Goal: Transaction & Acquisition: Purchase product/service

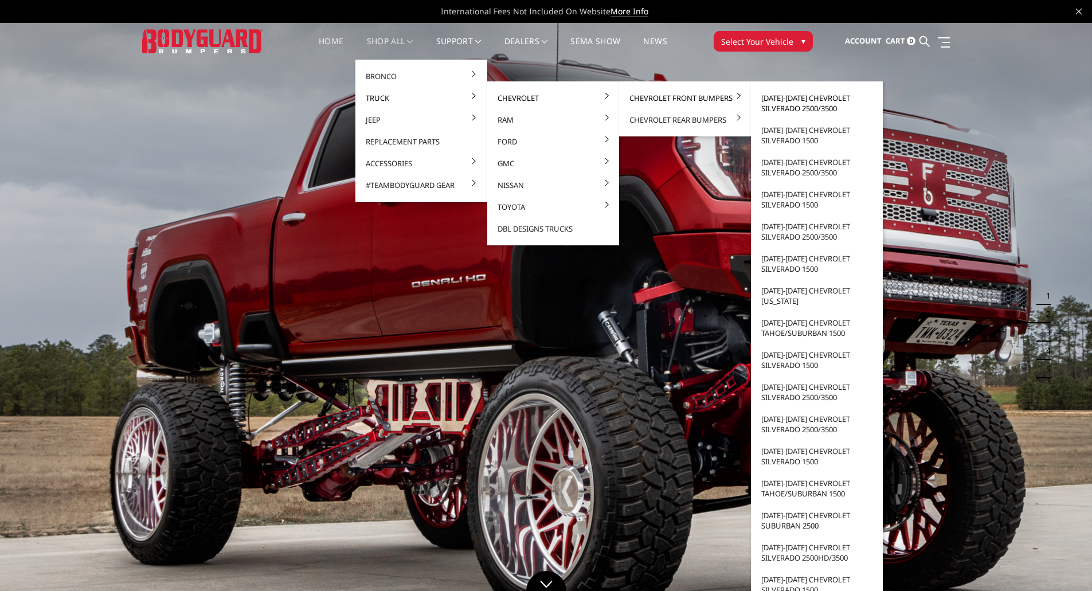
click at [806, 101] on link "[DATE]-[DATE] Chevrolet Silverado 2500/3500" at bounding box center [817, 103] width 123 height 32
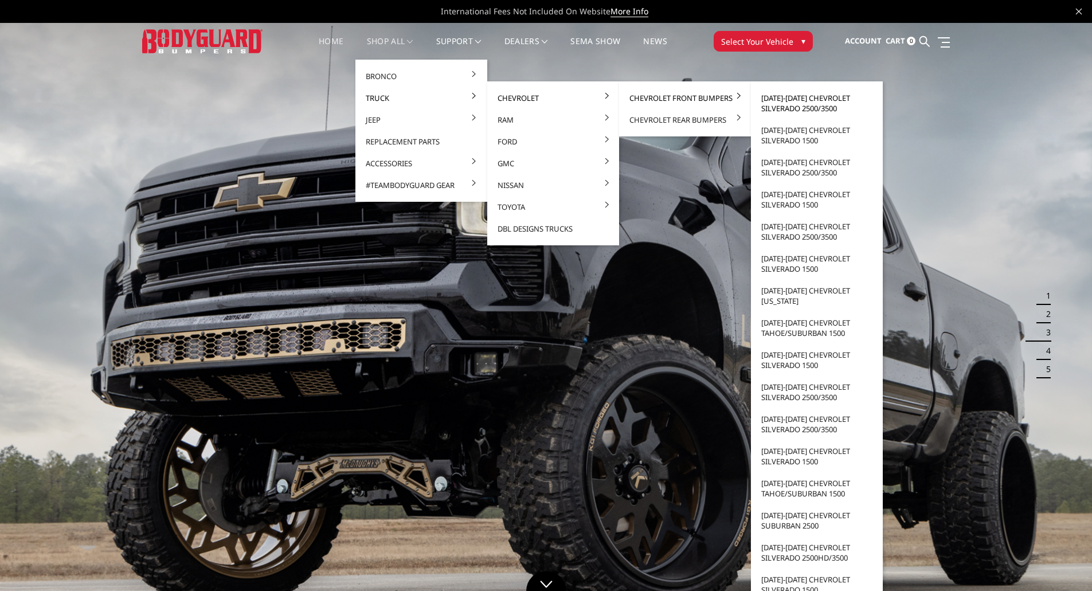
click at [792, 104] on link "[DATE]-[DATE] Chevrolet Silverado 2500/3500" at bounding box center [817, 103] width 123 height 32
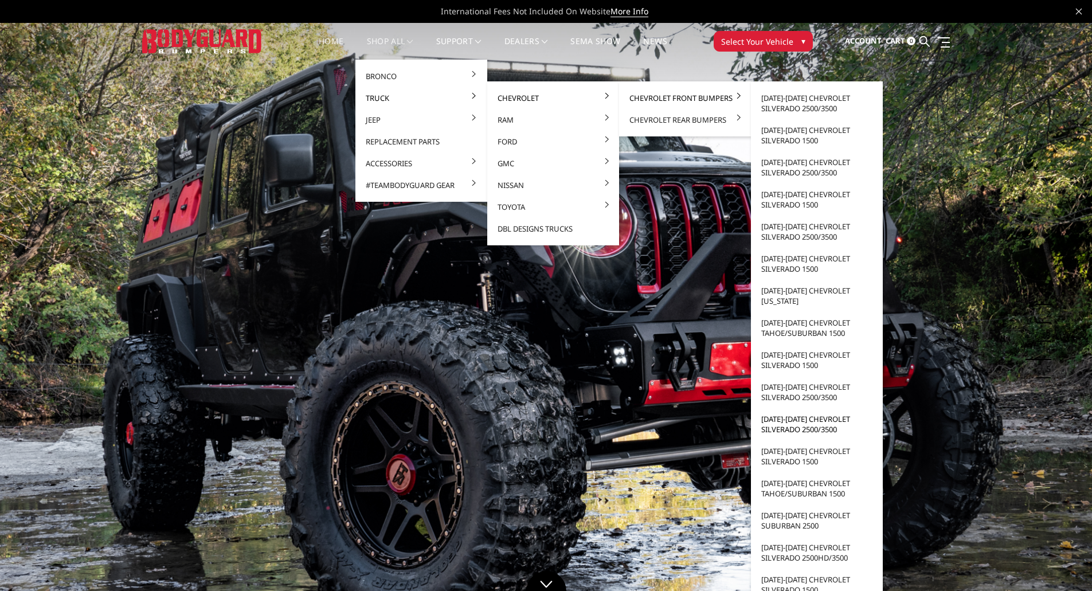
click at [806, 431] on link "[DATE]-[DATE] Chevrolet Silverado 2500/3500" at bounding box center [817, 424] width 123 height 32
click at [807, 425] on link "[DATE]-[DATE] Chevrolet Silverado 2500/3500" at bounding box center [817, 424] width 123 height 32
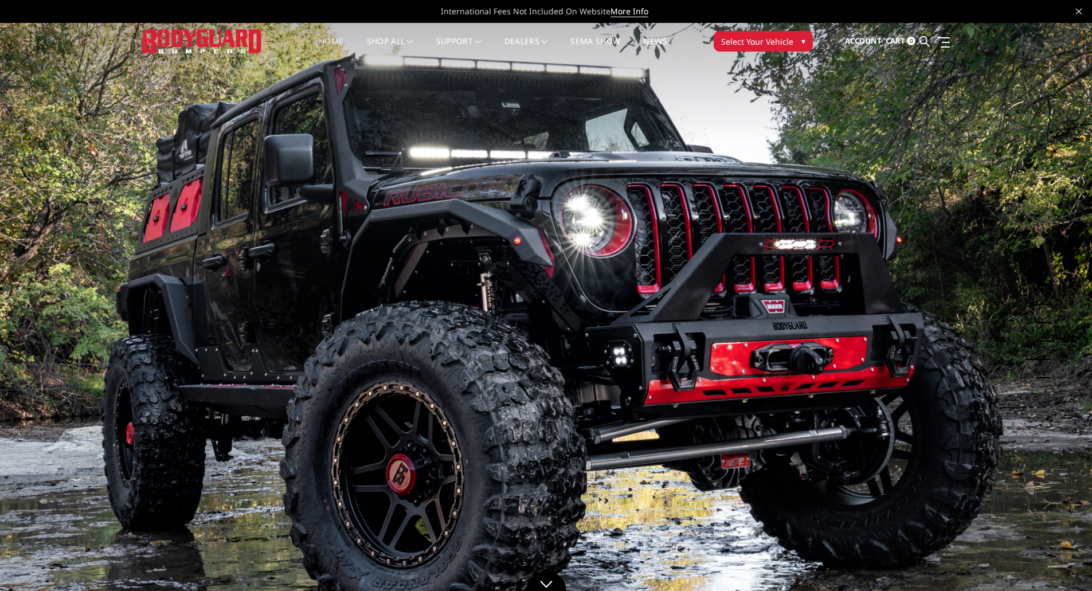
click at [642, 292] on img at bounding box center [546, 330] width 1092 height 615
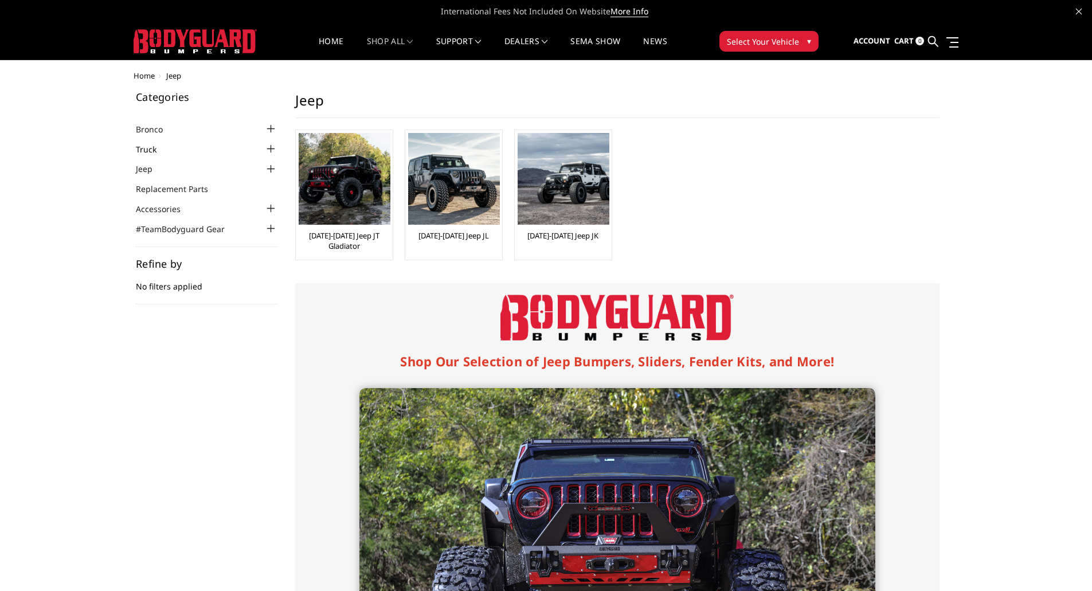
click at [165, 147] on link "Truck" at bounding box center [153, 149] width 35 height 12
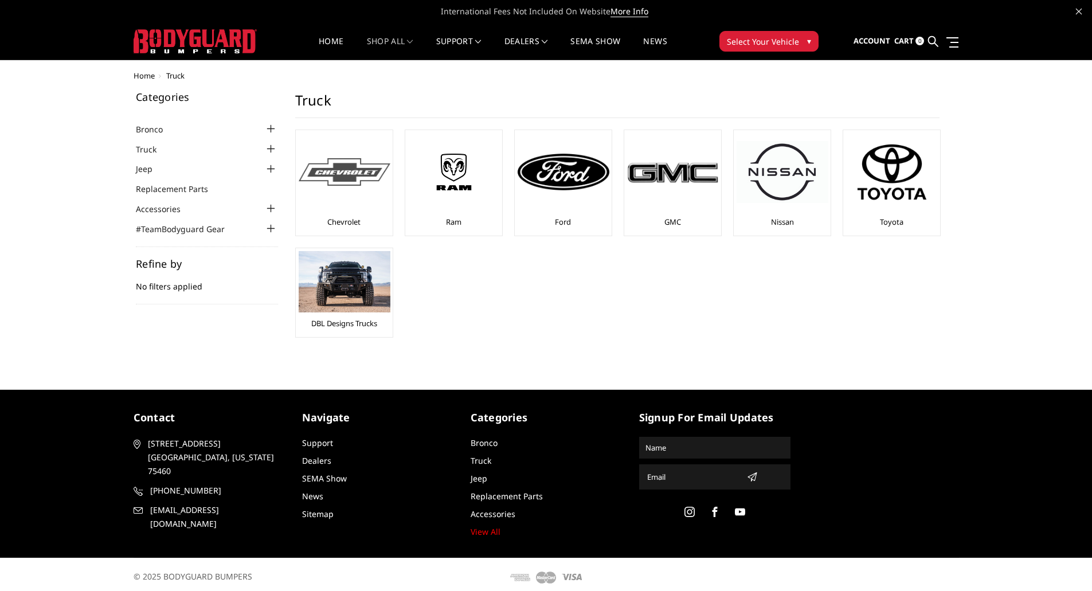
click at [368, 173] on img at bounding box center [345, 172] width 92 height 28
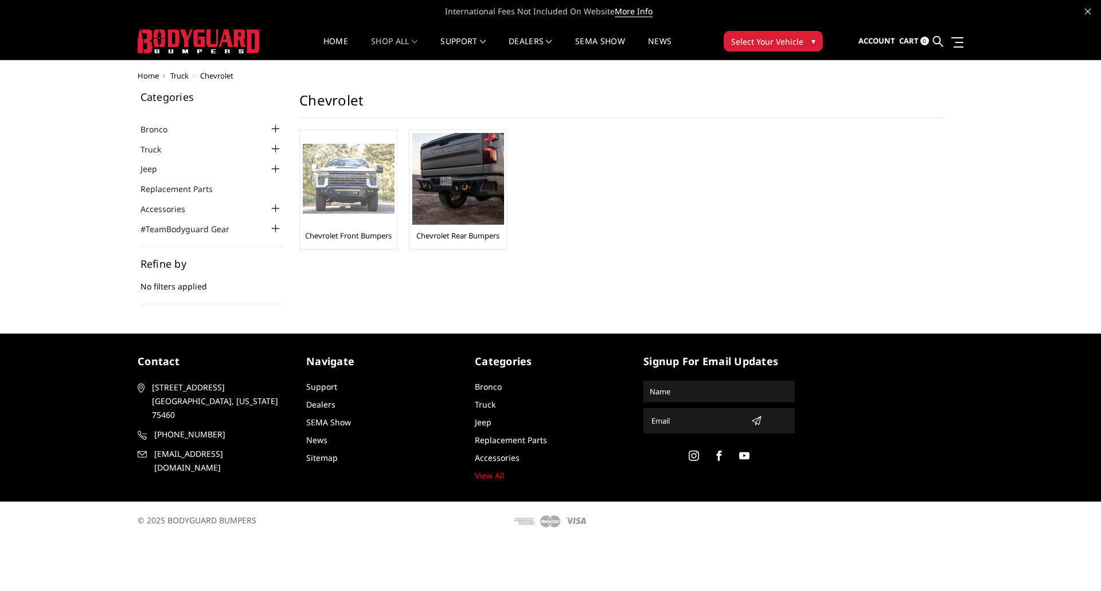
click at [331, 202] on img at bounding box center [349, 179] width 92 height 71
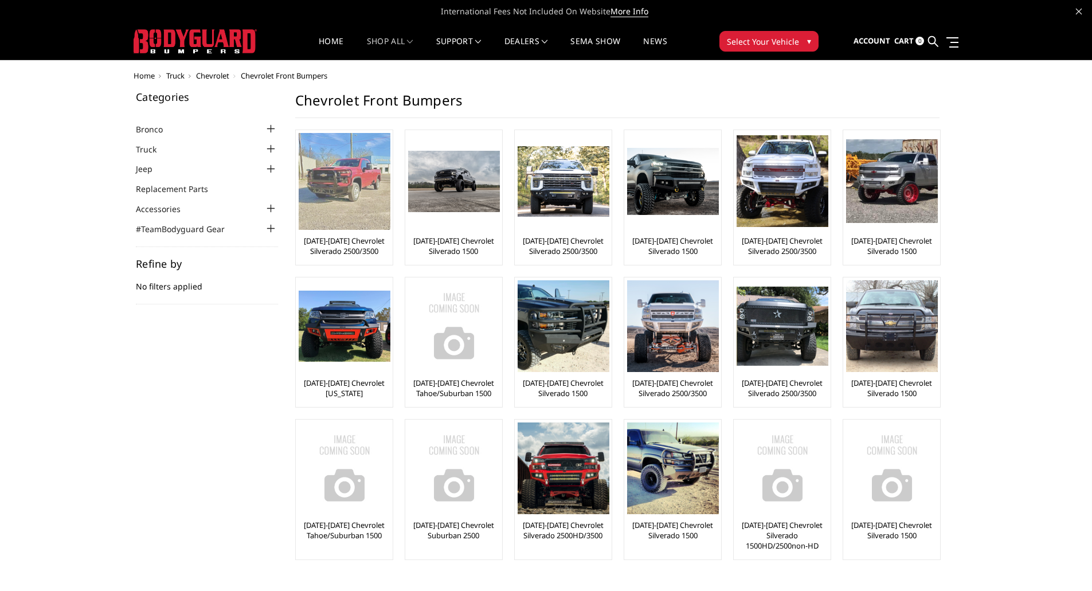
click at [349, 205] on img at bounding box center [345, 181] width 92 height 97
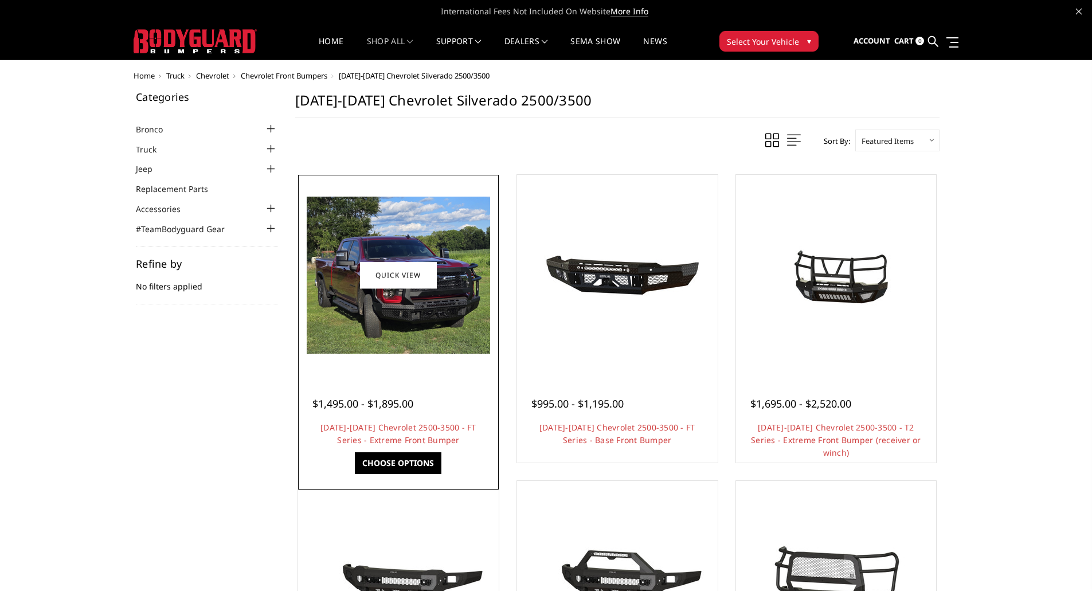
click at [397, 315] on img at bounding box center [398, 275] width 183 height 157
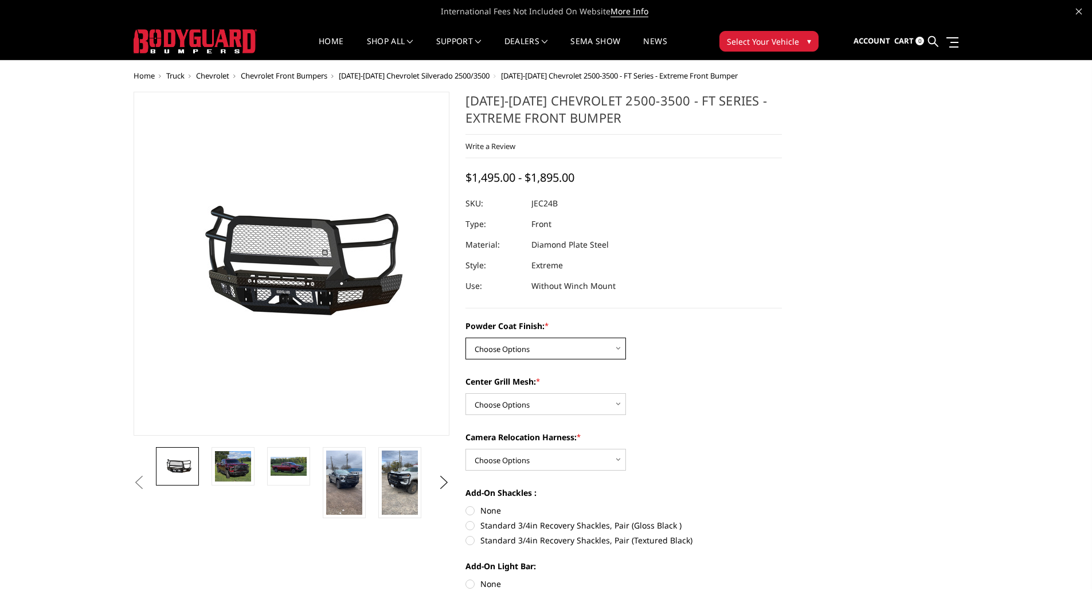
click at [593, 349] on select "Choose Options Bare Metal Gloss Black Powder Coat Textured Black Powder Coat" at bounding box center [546, 349] width 161 height 22
select select "3279"
click at [466, 338] on select "Choose Options Bare Metal Gloss Black Powder Coat Textured Black Powder Coat" at bounding box center [546, 349] width 161 height 22
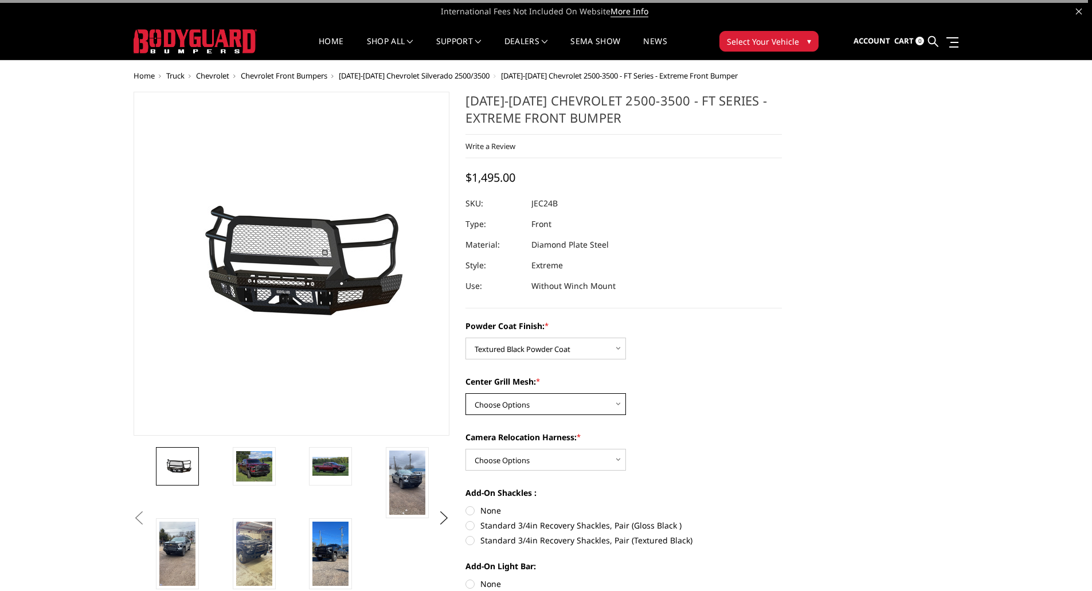
click at [567, 407] on select "Choose Options WITH Expanded Metal in Center Grill WITHOUT Expanded Metal in Ce…" at bounding box center [546, 404] width 161 height 22
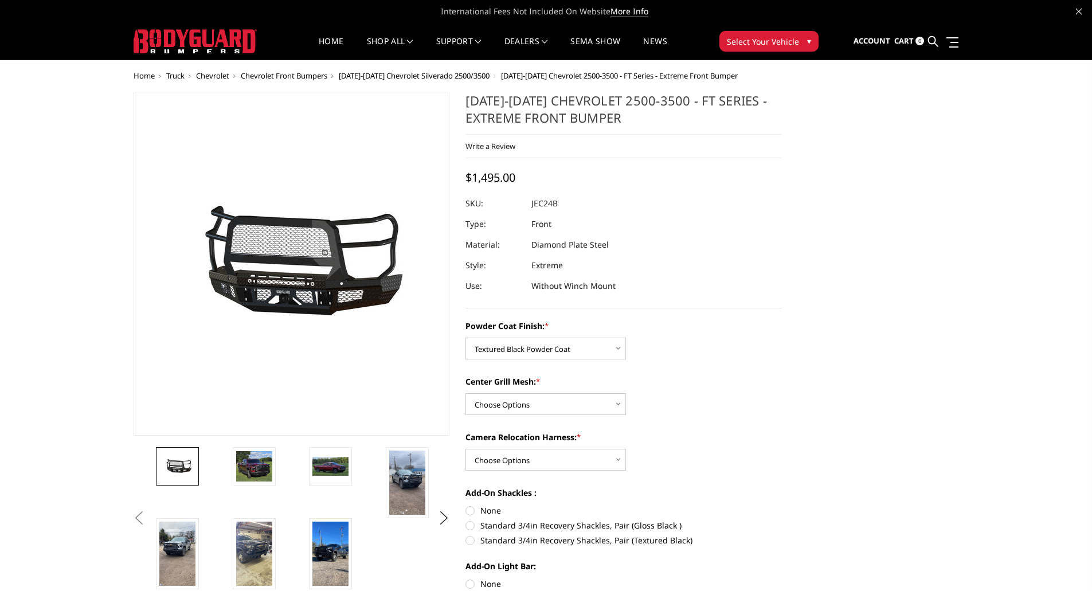
drag, startPoint x: 671, startPoint y: 358, endPoint x: 651, endPoint y: 357, distance: 20.1
click at [671, 358] on div "Powder Coat Finish: * Choose Options Bare Metal Gloss Black Powder Coat Texture…" at bounding box center [624, 340] width 317 height 40
click at [593, 348] on select "Choose Options Bare Metal Gloss Black Powder Coat Textured Black Powder Coat" at bounding box center [546, 349] width 161 height 22
click at [466, 338] on select "Choose Options Bare Metal Gloss Black Powder Coat Textured Black Powder Coat" at bounding box center [546, 349] width 161 height 22
click at [556, 399] on select "Choose Options WITH Expanded Metal in Center Grill WITHOUT Expanded Metal in Ce…" at bounding box center [546, 404] width 161 height 22
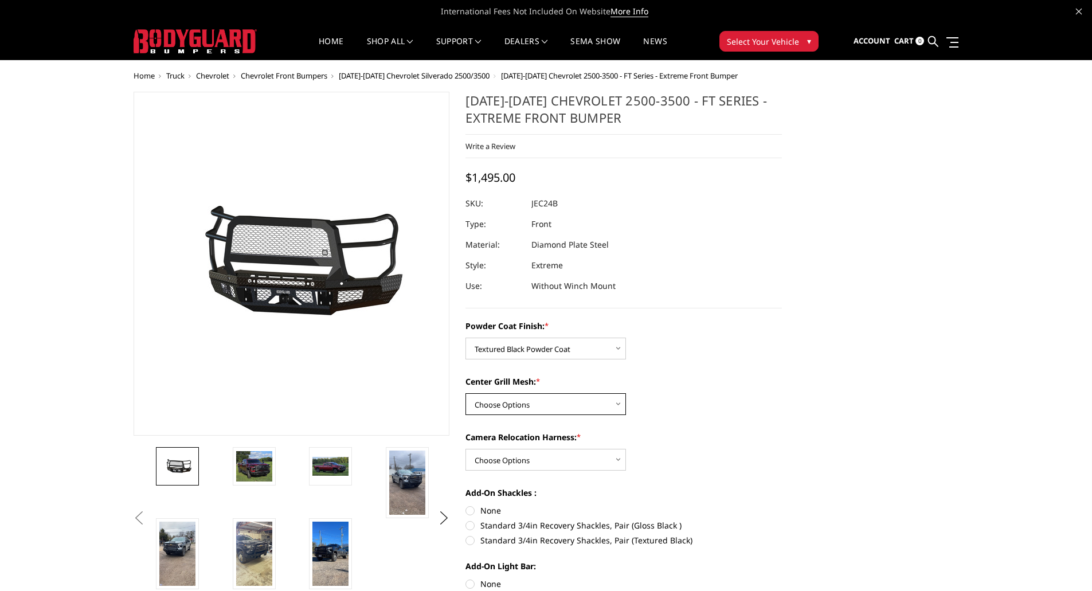
select select "3281"
click at [466, 393] on select "Choose Options WITH Expanded Metal in Center Grill WITHOUT Expanded Metal in Ce…" at bounding box center [546, 404] width 161 height 22
click at [549, 460] on select "Choose Options WITH Camera Relocation Harness WITHOUT Camera Relocation Harness" at bounding box center [546, 460] width 161 height 22
select select "3282"
click at [466, 449] on select "Choose Options WITH Camera Relocation Harness WITHOUT Camera Relocation Harness" at bounding box center [546, 460] width 161 height 22
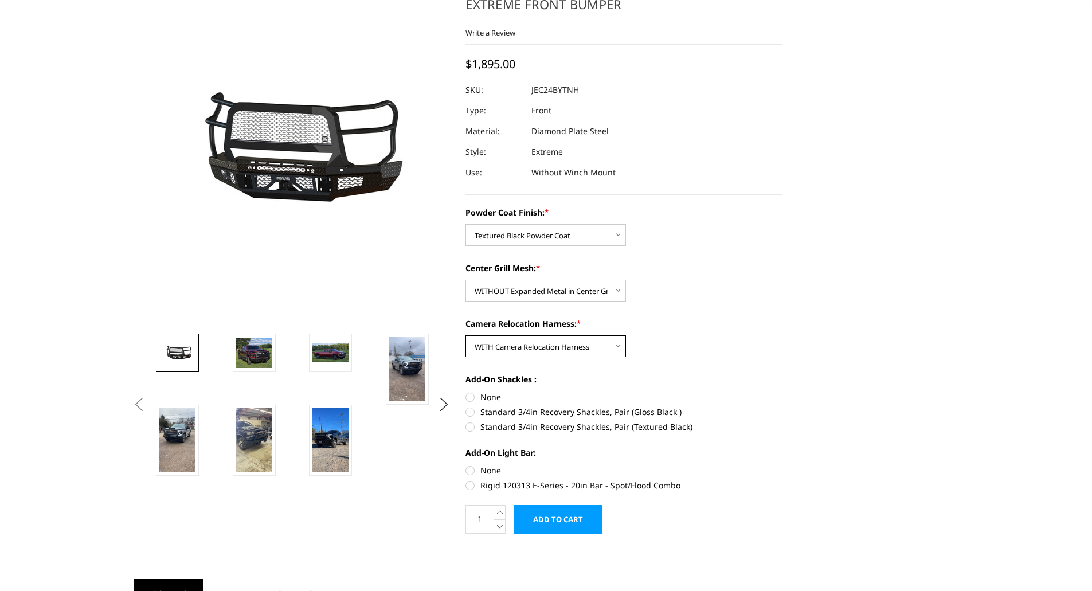
scroll to position [115, 0]
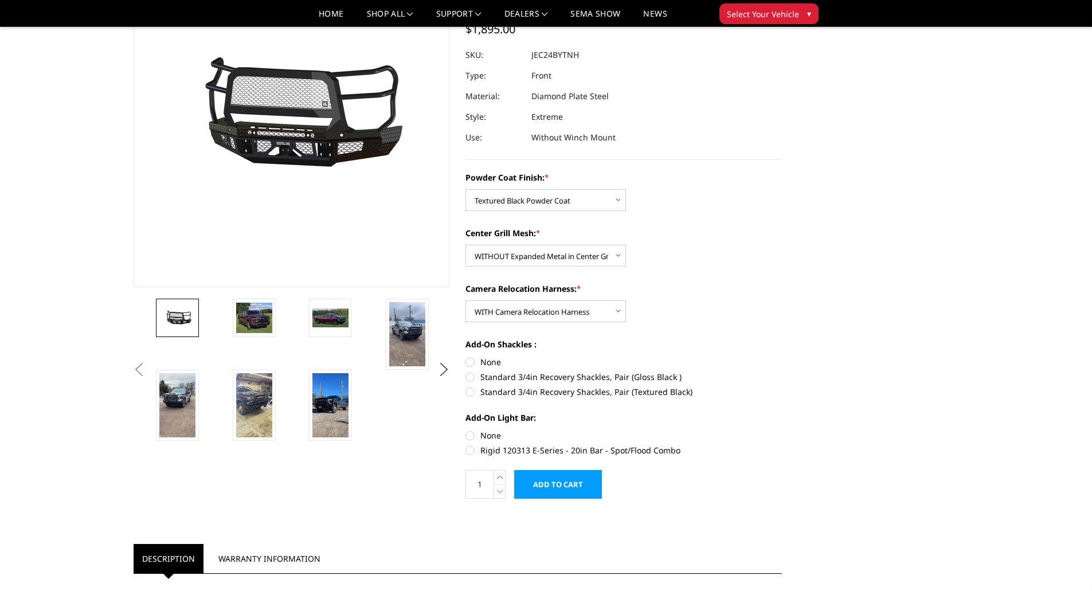
click at [470, 361] on label "None" at bounding box center [624, 362] width 317 height 12
click at [466, 357] on input "None" at bounding box center [466, 356] width 1 height 1
radio input "true"
click at [468, 447] on label "Rigid 120313 E-Series - 20in Bar - Spot/Flood Combo" at bounding box center [624, 450] width 317 height 12
click at [782, 430] on input "Rigid 120313 E-Series - 20in Bar - Spot/Flood Combo" at bounding box center [782, 429] width 1 height 1
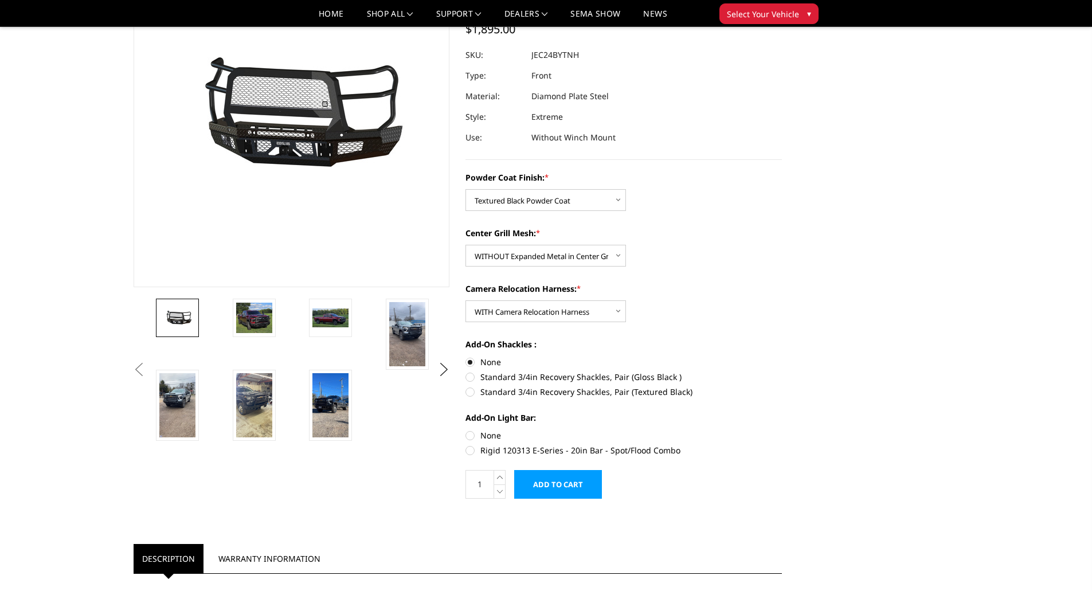
radio input "true"
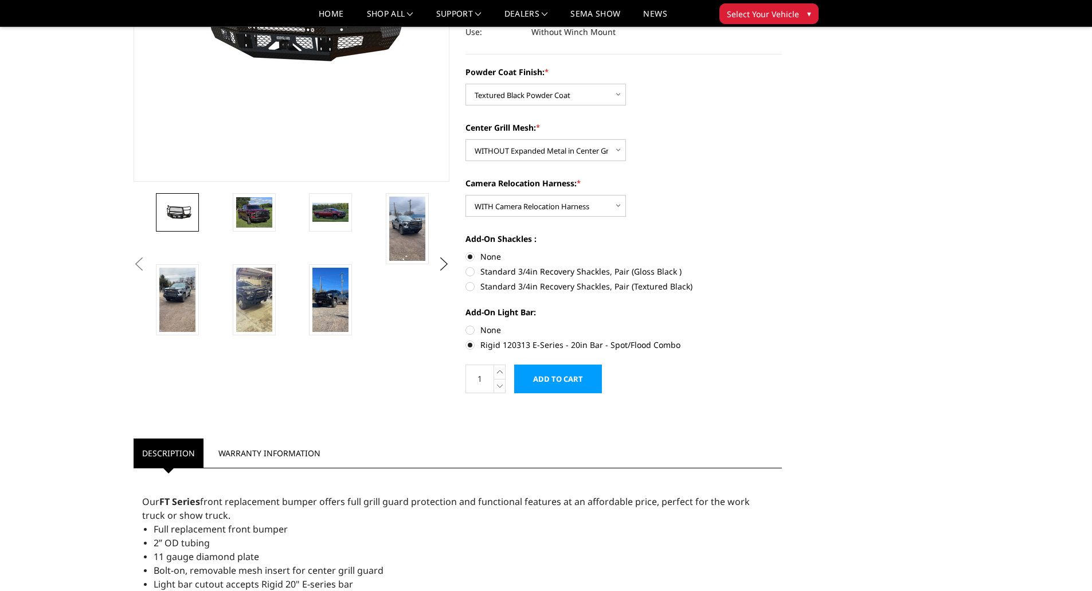
scroll to position [229, 0]
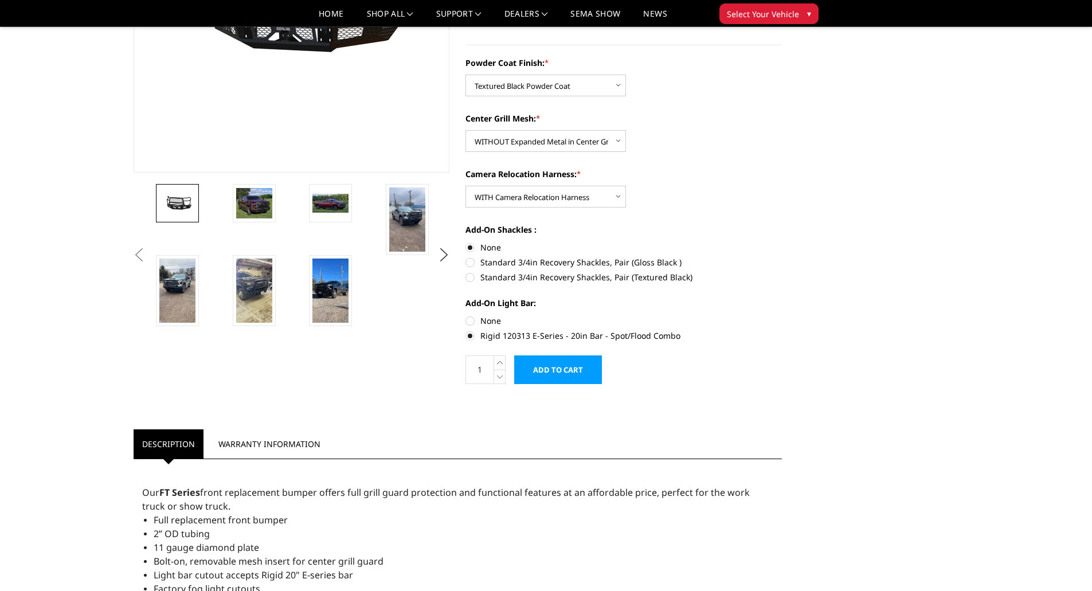
click at [559, 368] on input "Add to Cart" at bounding box center [558, 370] width 88 height 29
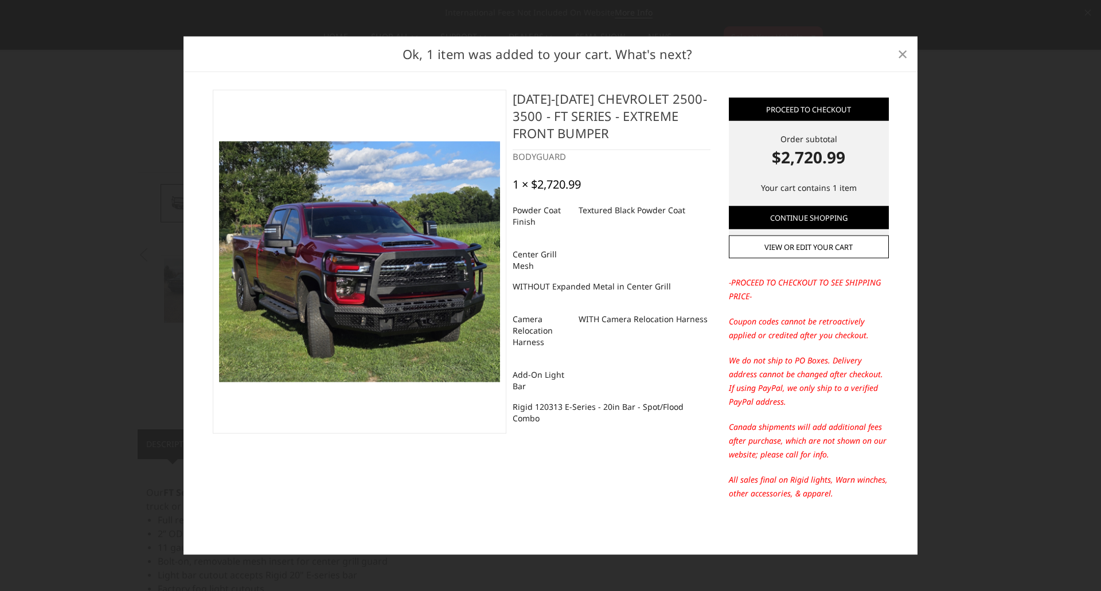
click at [904, 54] on span "×" at bounding box center [902, 53] width 10 height 25
